Goal: Information Seeking & Learning: Learn about a topic

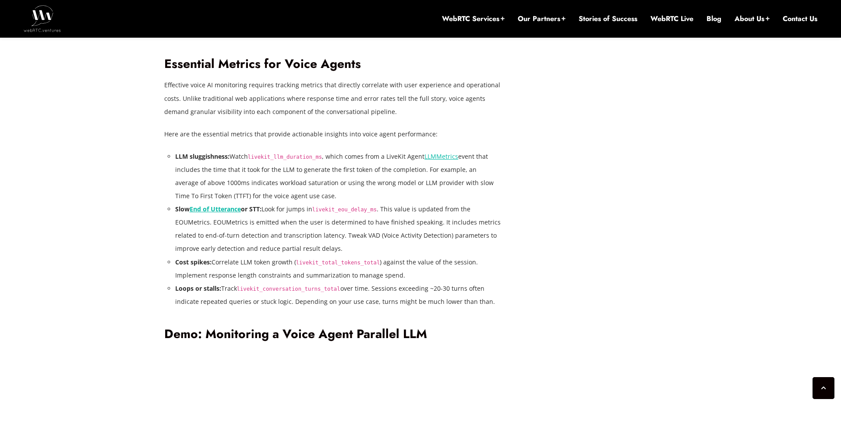
scroll to position [1604, 0]
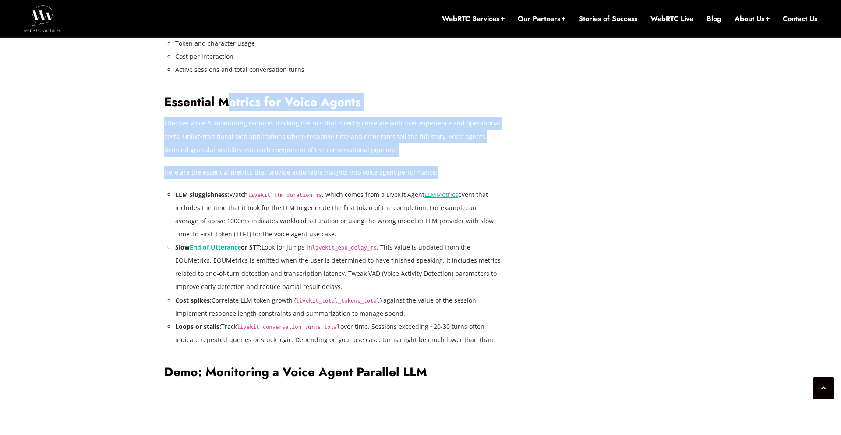
drag, startPoint x: 253, startPoint y: 104, endPoint x: 325, endPoint y: 182, distance: 105.7
click at [320, 182] on div "In a previous post, Reducing Voice Agent Latency with Parallel SLMs and LLMs , …" at bounding box center [332, 242] width 337 height 2359
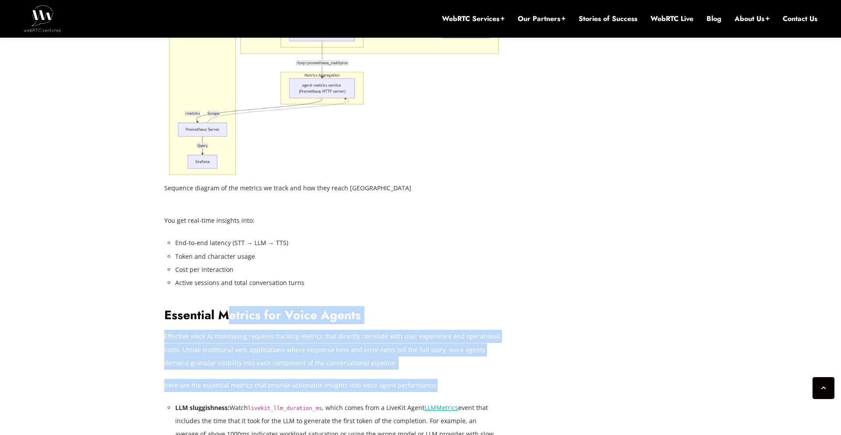
scroll to position [1260, 0]
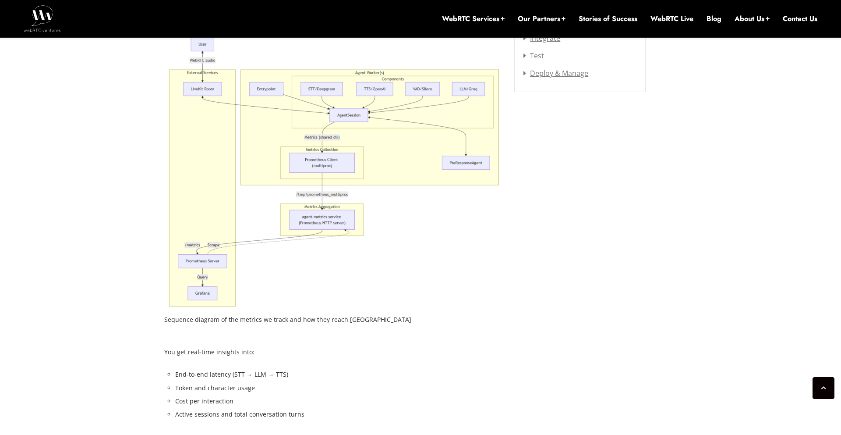
click at [312, 291] on img at bounding box center [332, 172] width 337 height 275
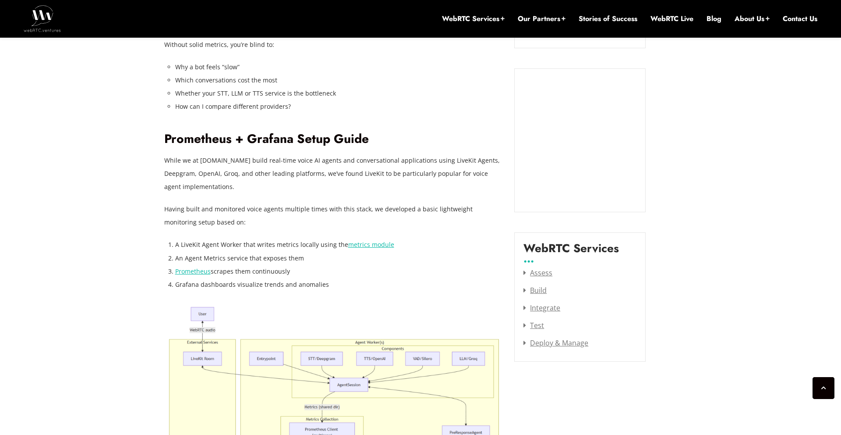
scroll to position [990, 0]
click at [190, 273] on link "Prometheus" at bounding box center [192, 271] width 35 height 8
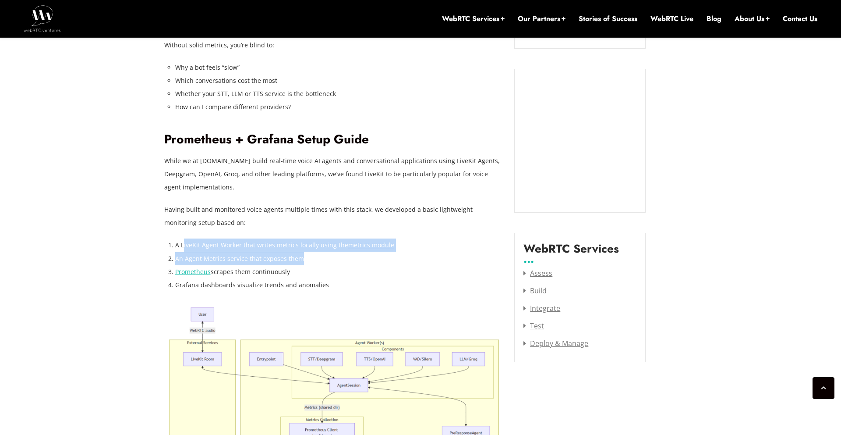
drag, startPoint x: 186, startPoint y: 246, endPoint x: 338, endPoint y: 252, distance: 151.7
click at [338, 252] on ol "A LiveKit Agent Worker that writes metrics locally using the metrics module An …" at bounding box center [338, 264] width 326 height 53
click at [378, 260] on li "An Agent Metrics service that exposes them" at bounding box center [338, 258] width 326 height 13
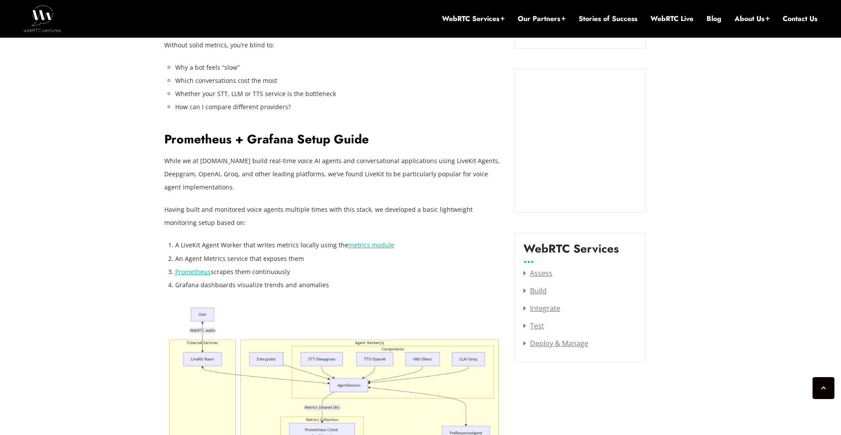
scroll to position [988, 0]
click at [368, 246] on link "metrics module" at bounding box center [371, 246] width 46 height 8
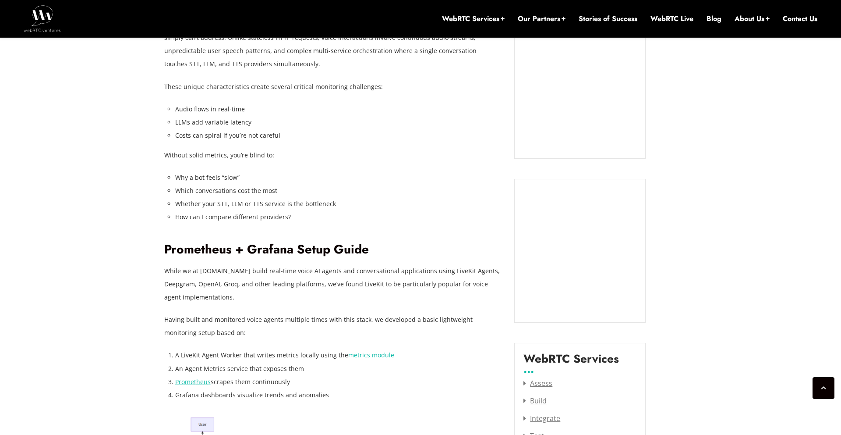
scroll to position [890, 0]
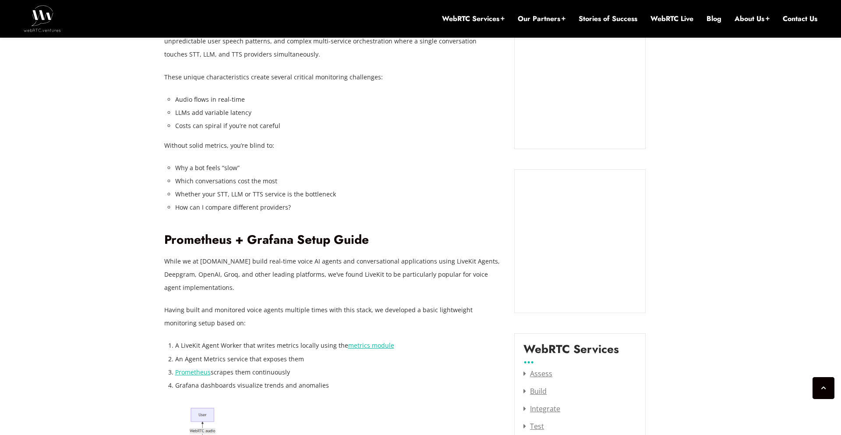
drag, startPoint x: 174, startPoint y: 263, endPoint x: 291, endPoint y: 287, distance: 119.1
click at [291, 287] on p "While we at [DOMAIN_NAME] build real-time voice AI agents and conversational ap…" at bounding box center [332, 274] width 337 height 39
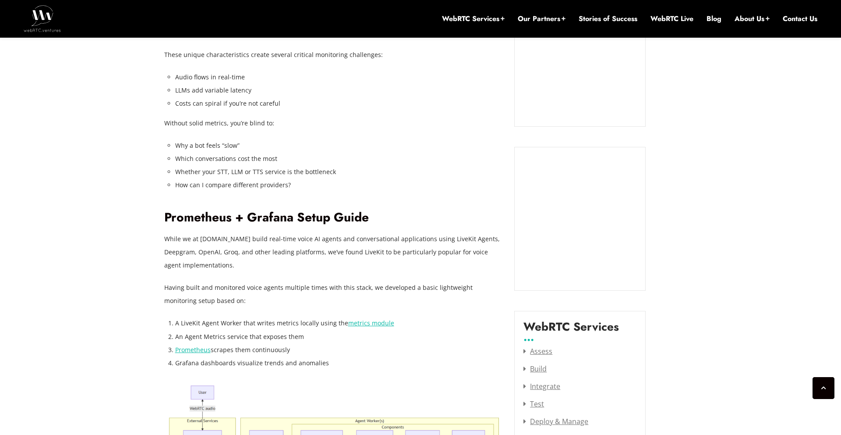
scroll to position [987, 0]
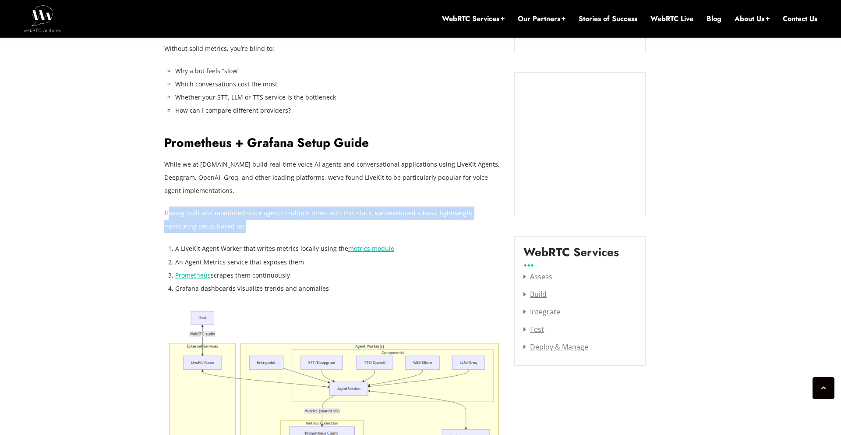
drag, startPoint x: 168, startPoint y: 215, endPoint x: 223, endPoint y: 226, distance: 55.5
click at [222, 225] on p "Having built and monitored voice agents multiple times with this stack, we deve…" at bounding box center [332, 219] width 337 height 26
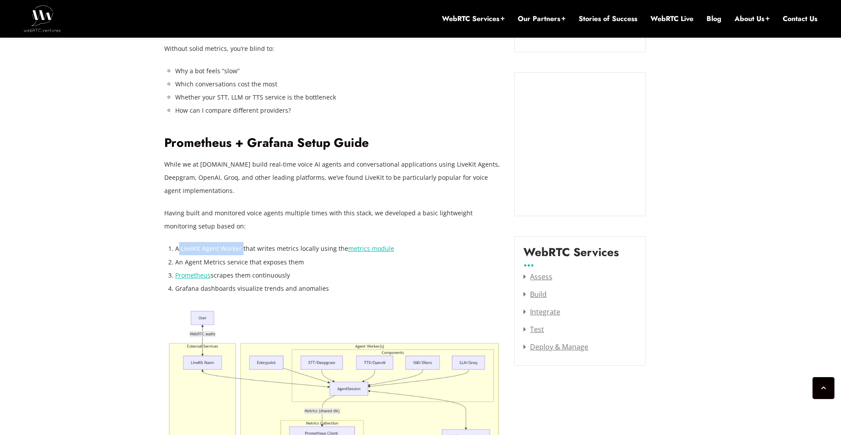
drag, startPoint x: 177, startPoint y: 249, endPoint x: 270, endPoint y: 262, distance: 94.2
click at [242, 251] on li "A LiveKit Agent Worker that writes metrics locally using the metrics module" at bounding box center [338, 248] width 326 height 13
drag, startPoint x: 175, startPoint y: 265, endPoint x: 292, endPoint y: 264, distance: 116.5
click at [292, 264] on li "An Agent Metrics service that exposes them" at bounding box center [338, 261] width 326 height 13
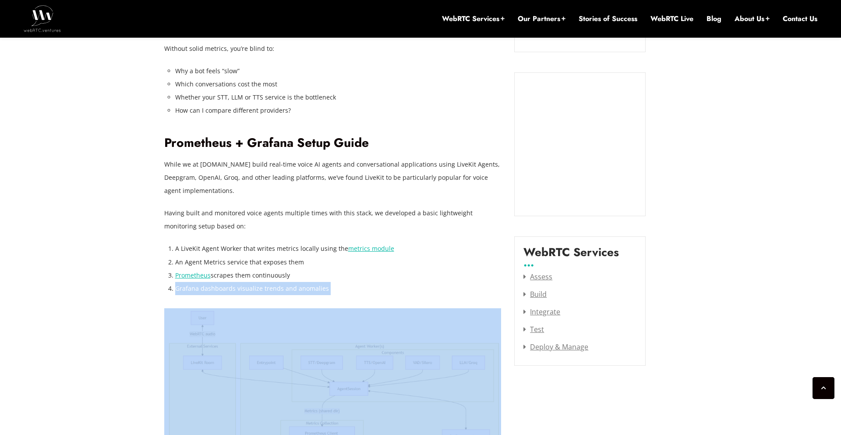
drag, startPoint x: 183, startPoint y: 290, endPoint x: 358, endPoint y: 295, distance: 175.8
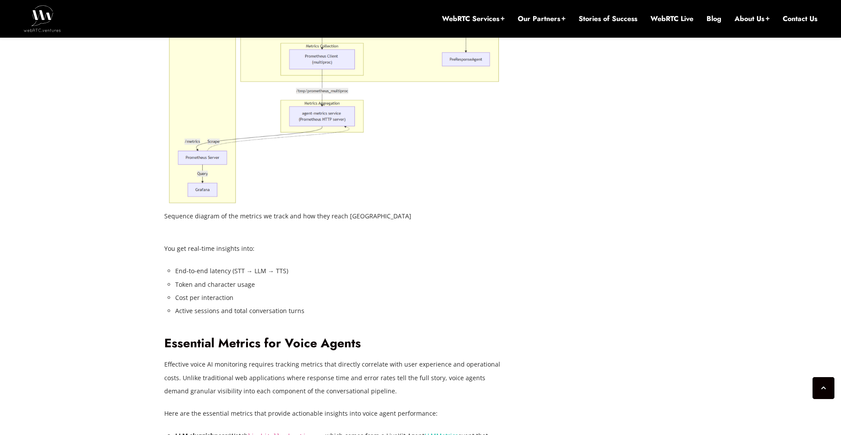
scroll to position [1407, 0]
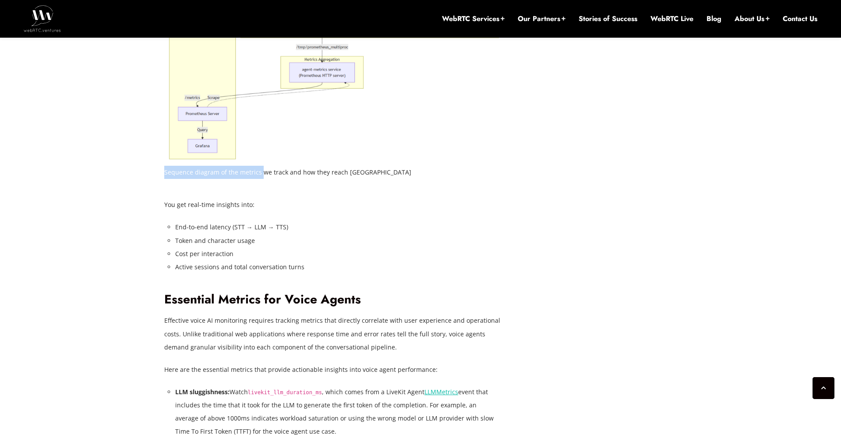
drag, startPoint x: 165, startPoint y: 173, endPoint x: 260, endPoint y: 176, distance: 94.7
click at [260, 176] on figcaption "Sequence diagram of the metrics we track and how they reach [GEOGRAPHIC_DATA]" at bounding box center [332, 172] width 337 height 13
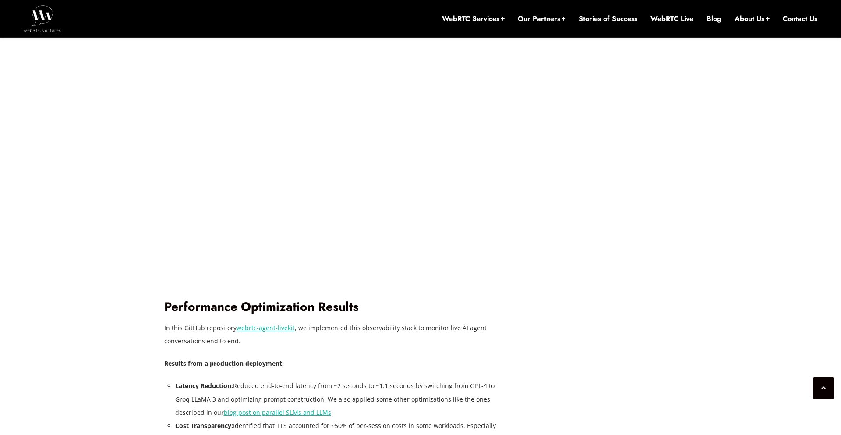
scroll to position [2118, 0]
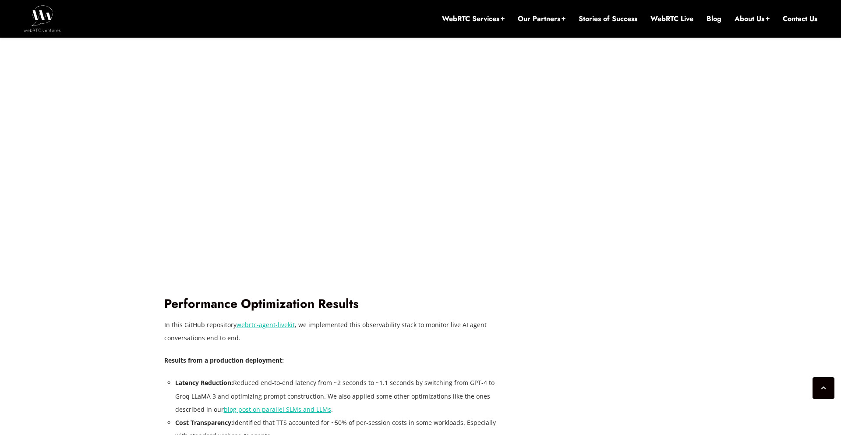
click at [269, 325] on link "webrtc-agent-livekit" at bounding box center [266, 324] width 58 height 8
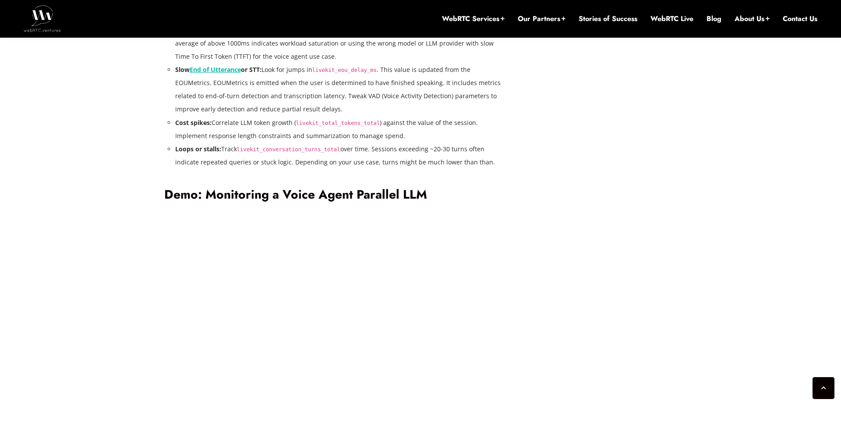
scroll to position [1753, 0]
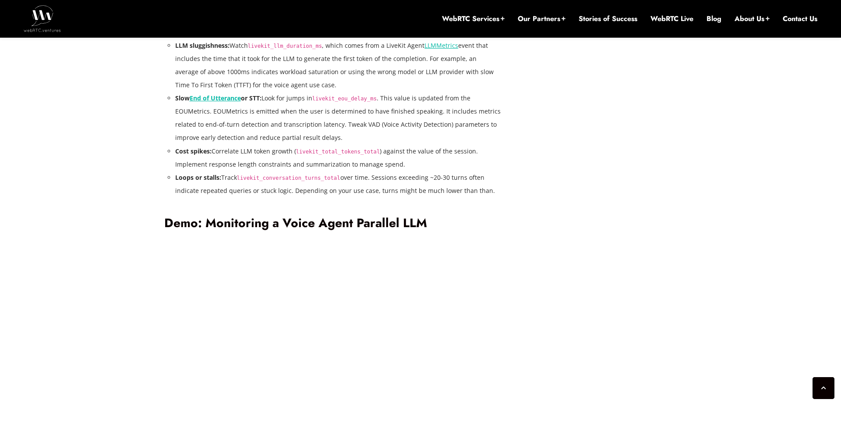
click at [203, 209] on div "In a previous post, Reducing Voice Agent Latency with Parallel SLMs and LLMs , …" at bounding box center [332, 93] width 337 height 2359
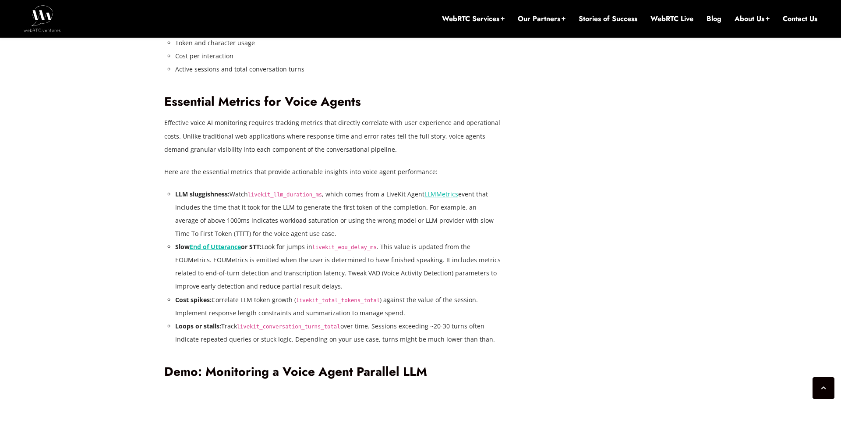
scroll to position [1567, 0]
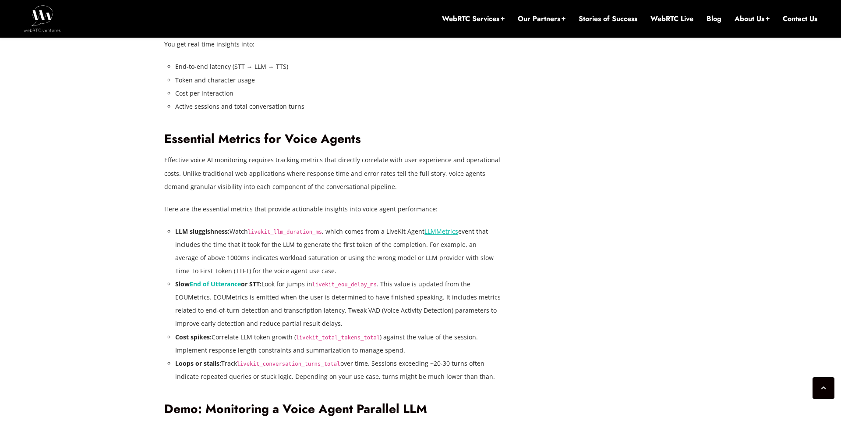
click at [219, 217] on div "In a previous post, Reducing Voice Agent Latency with Parallel SLMs and LLMs , …" at bounding box center [332, 279] width 337 height 2359
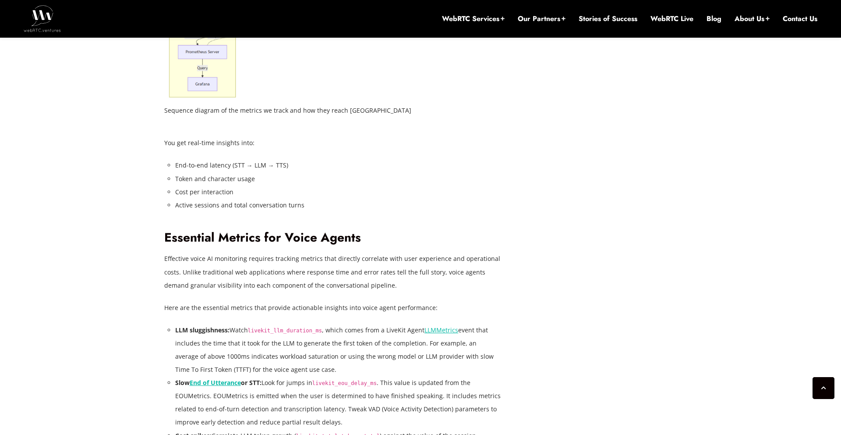
scroll to position [1470, 0]
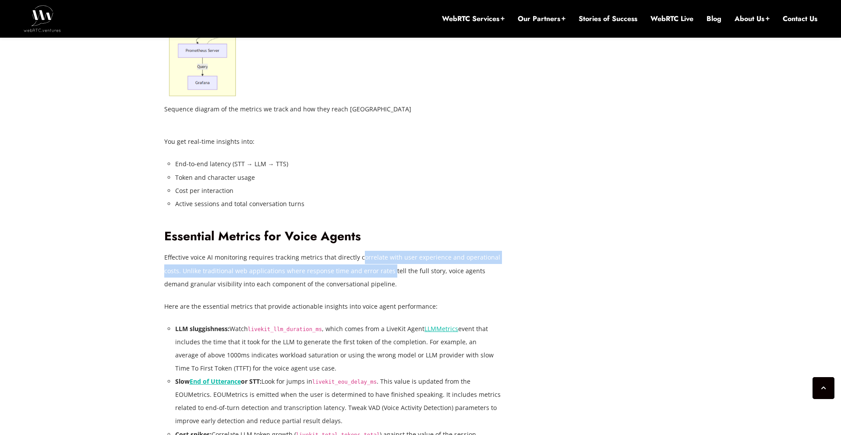
drag, startPoint x: 357, startPoint y: 257, endPoint x: 389, endPoint y: 269, distance: 34.9
click at [389, 269] on p "Effective voice AI monitoring requires tracking metrics that directly correlate…" at bounding box center [332, 270] width 337 height 39
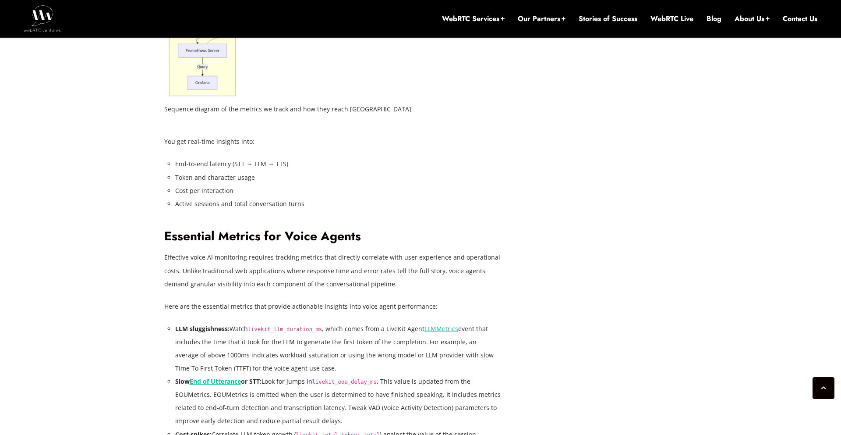
click at [466, 294] on div "In a previous post, Reducing Voice Agent Latency with Parallel SLMs and LLMs , …" at bounding box center [332, 376] width 337 height 2359
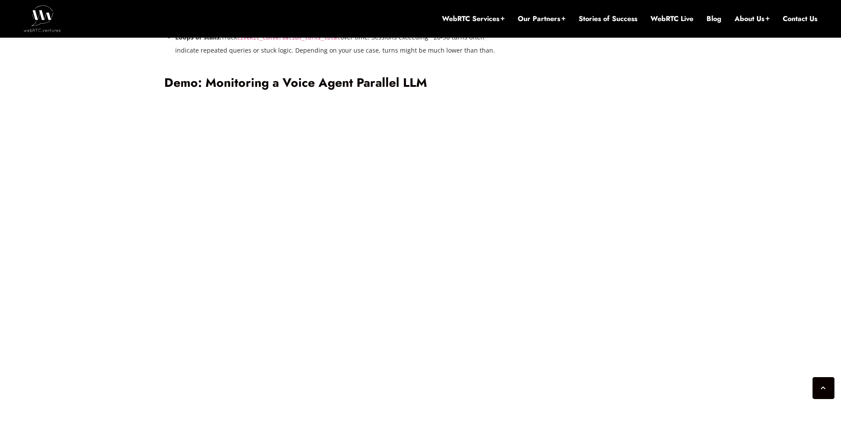
scroll to position [1927, 0]
